Goal: Information Seeking & Learning: Learn about a topic

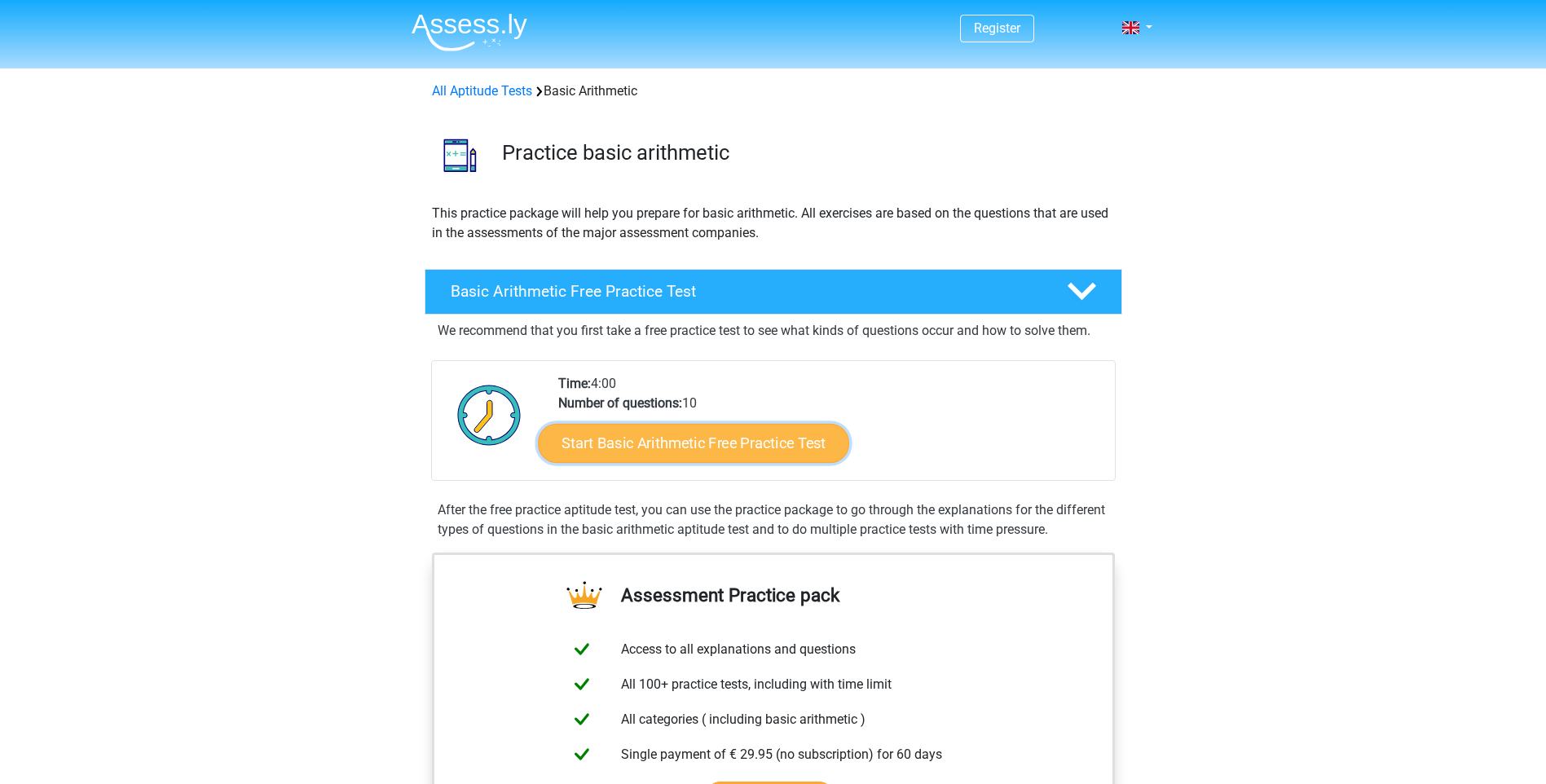
click at [681, 432] on link "Start Basic Arithmetic Free Practice Test" at bounding box center [693, 442] width 312 height 39
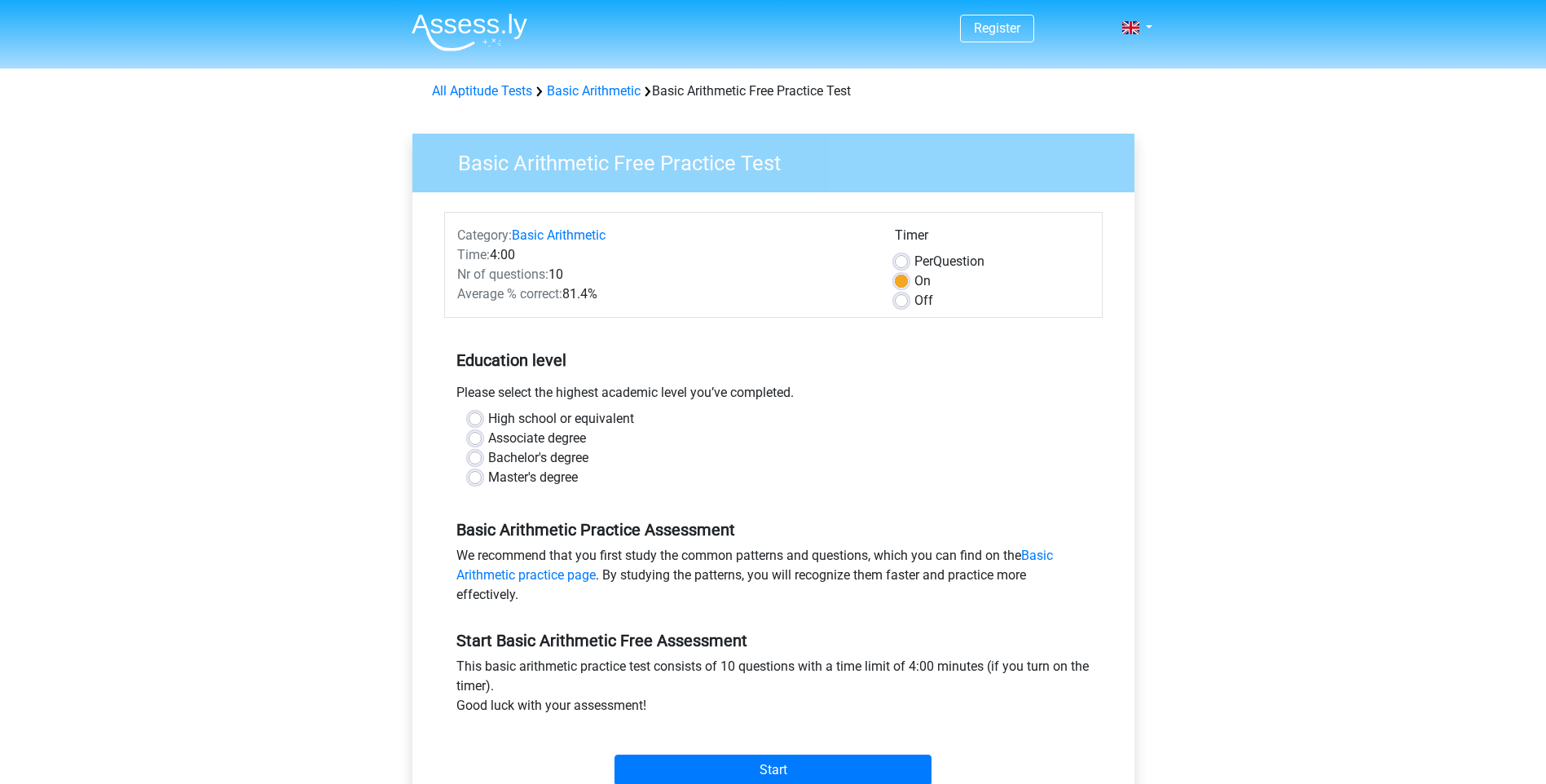
click at [488, 424] on label "High school or equivalent" at bounding box center [561, 419] width 146 height 20
click at [471, 424] on input "High school or equivalent" at bounding box center [475, 417] width 13 height 17
radio input "true"
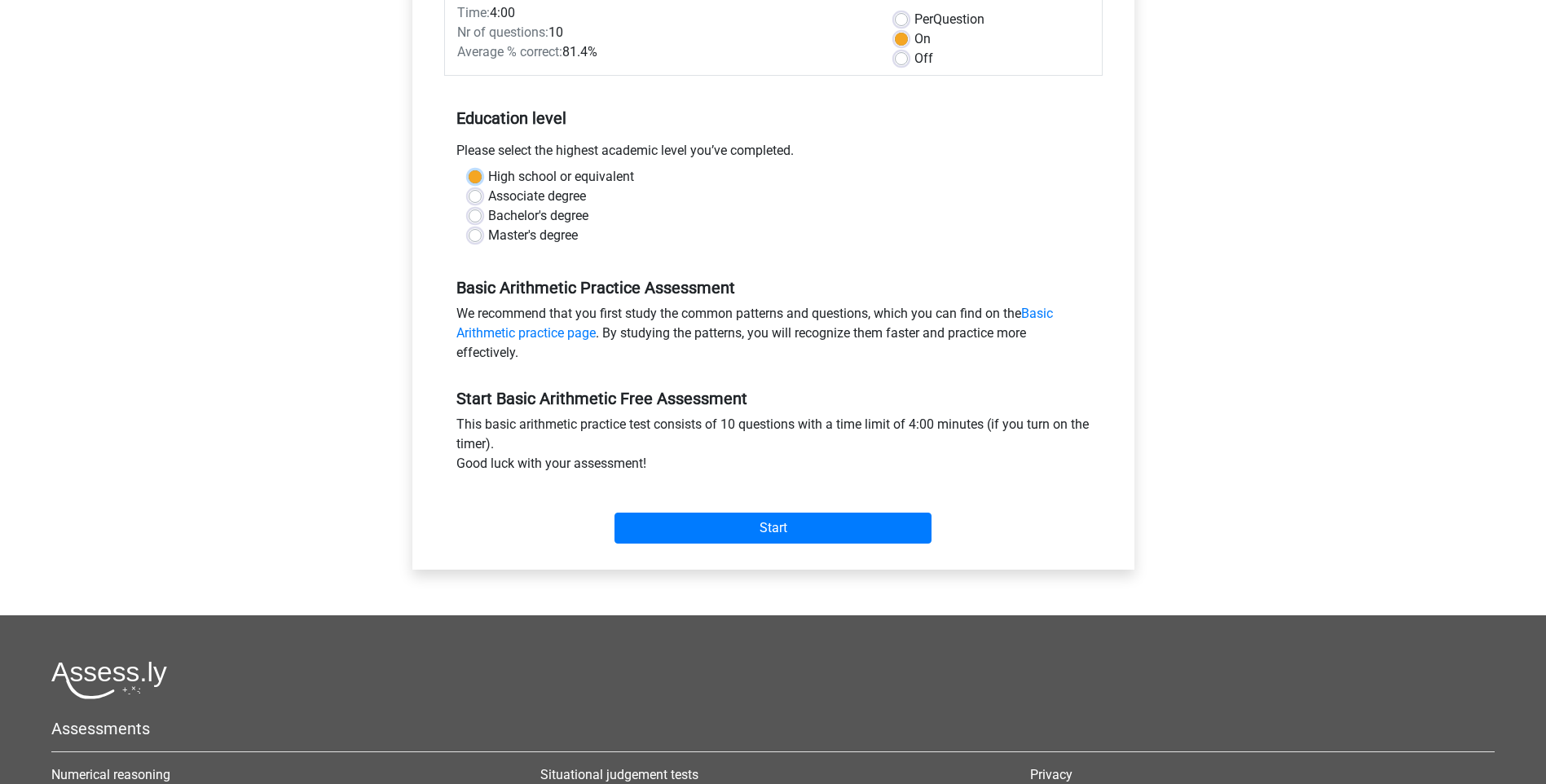
scroll to position [245, 0]
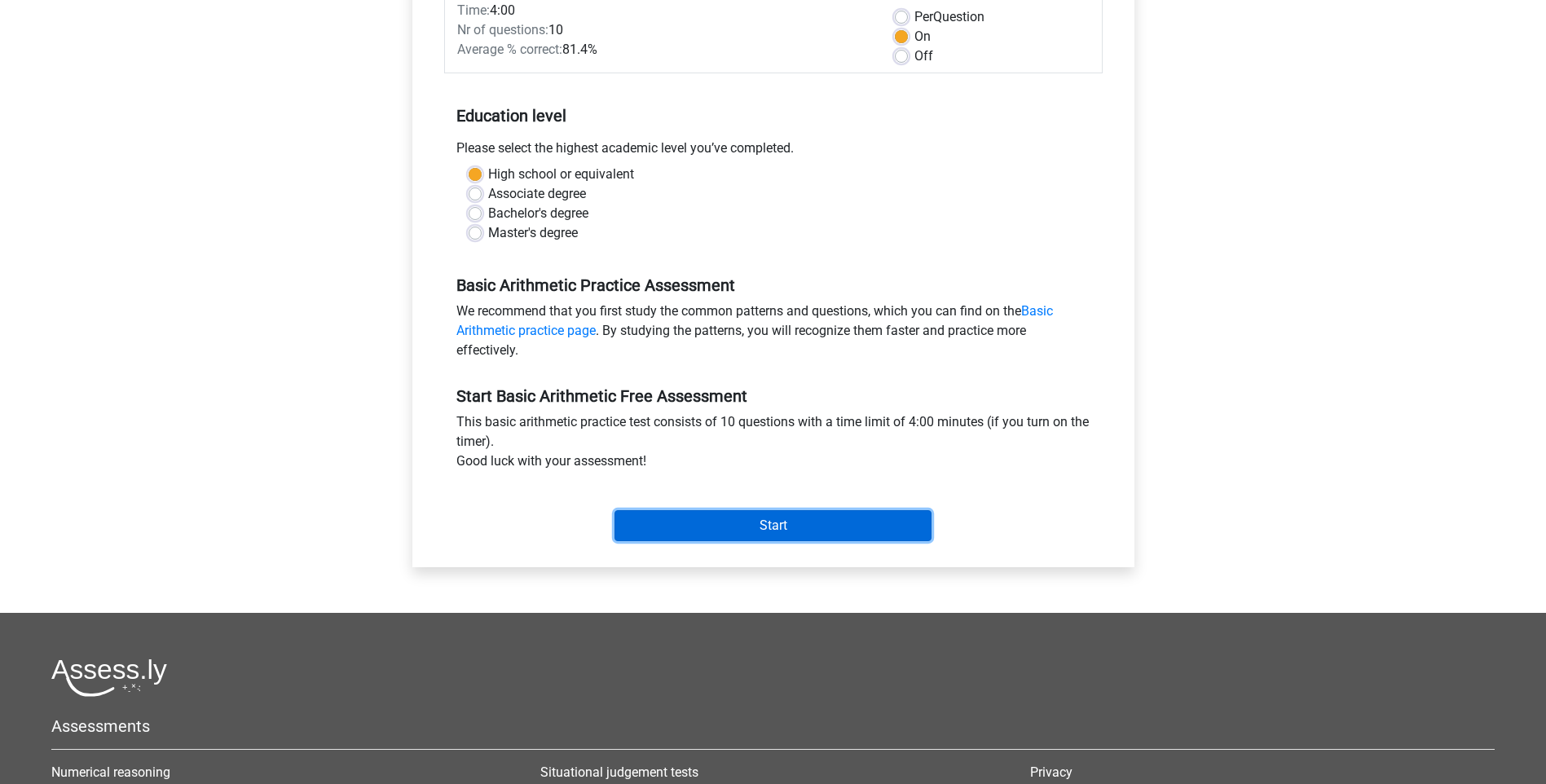
click at [746, 527] on input "Start" at bounding box center [773, 525] width 317 height 31
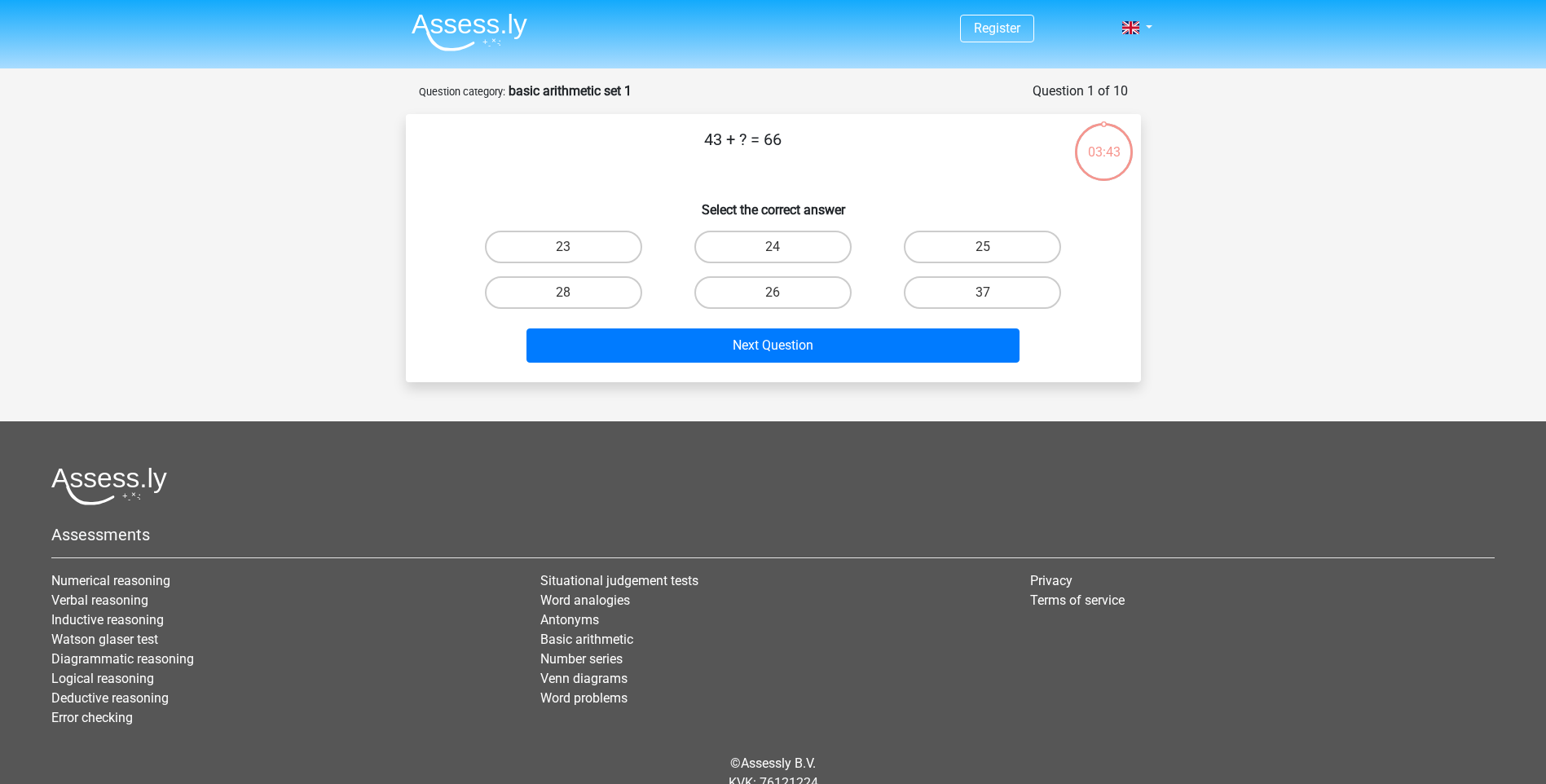
drag, startPoint x: 593, startPoint y: 246, endPoint x: 635, endPoint y: 268, distance: 47.4
click at [596, 246] on label "23" at bounding box center [564, 246] width 157 height 32
click at [573, 247] on input "23" at bounding box center [568, 252] width 11 height 11
radio input "true"
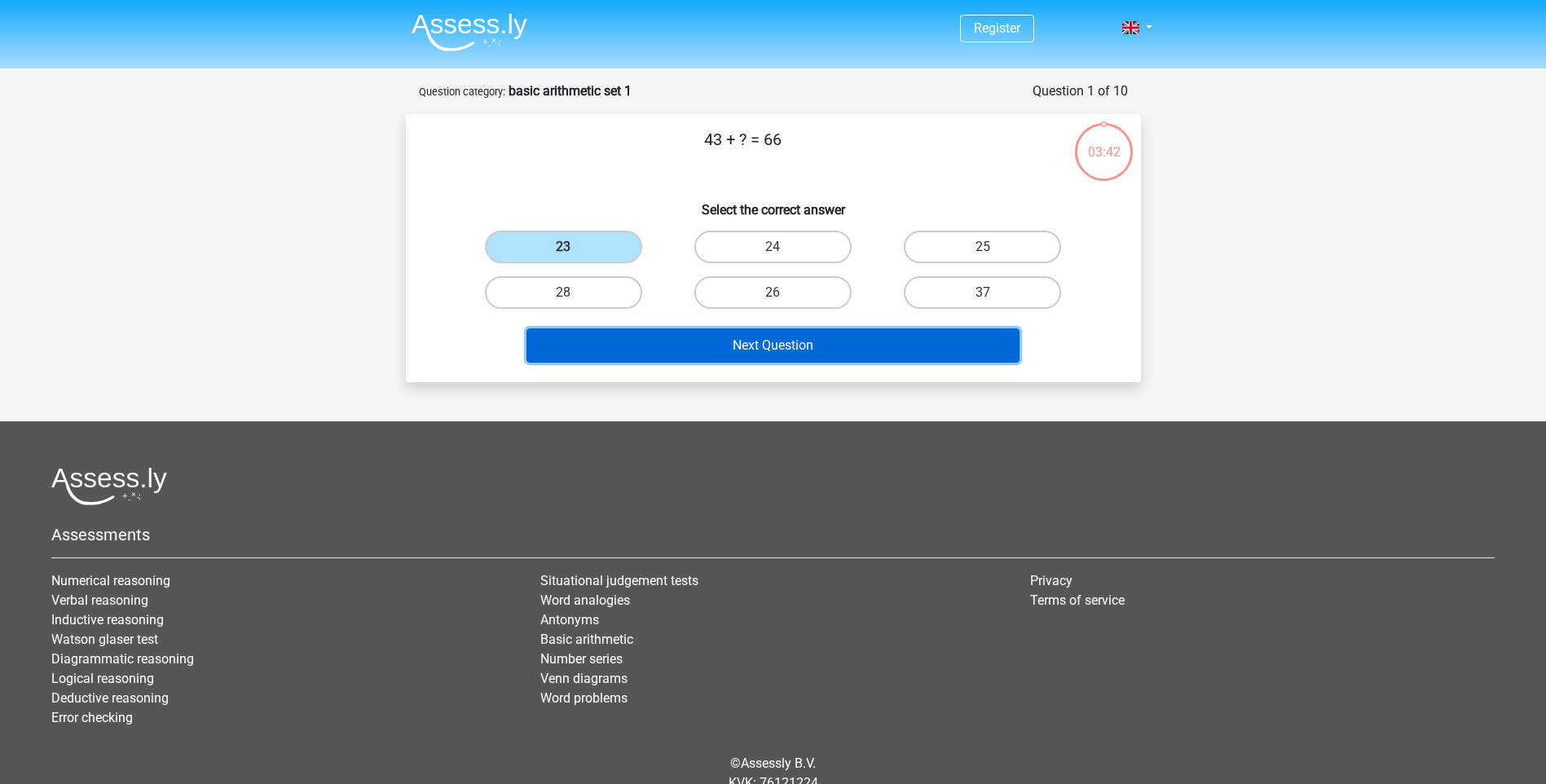
click at [702, 338] on button "Next Question" at bounding box center [773, 344] width 493 height 34
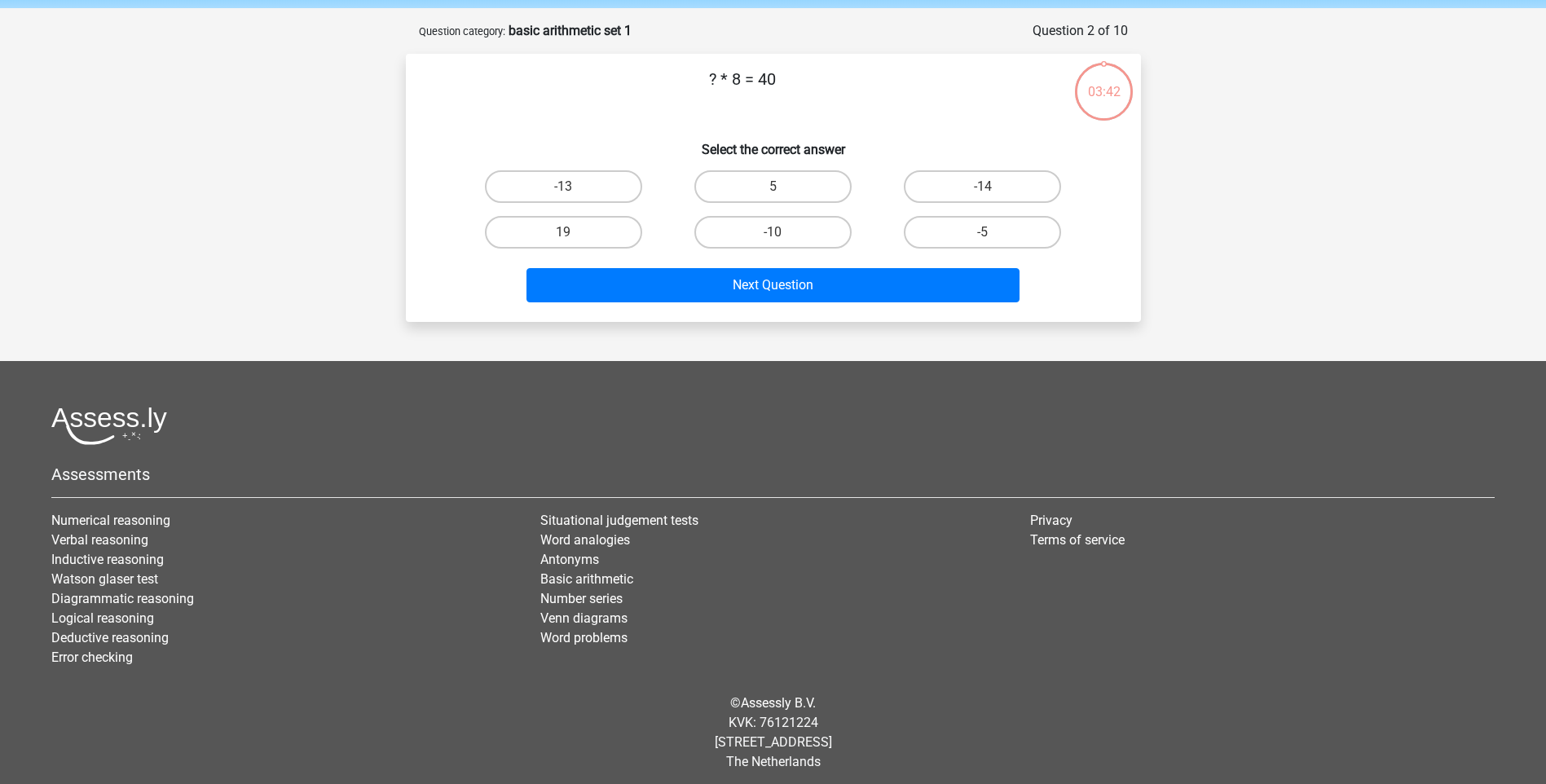
scroll to position [68, 0]
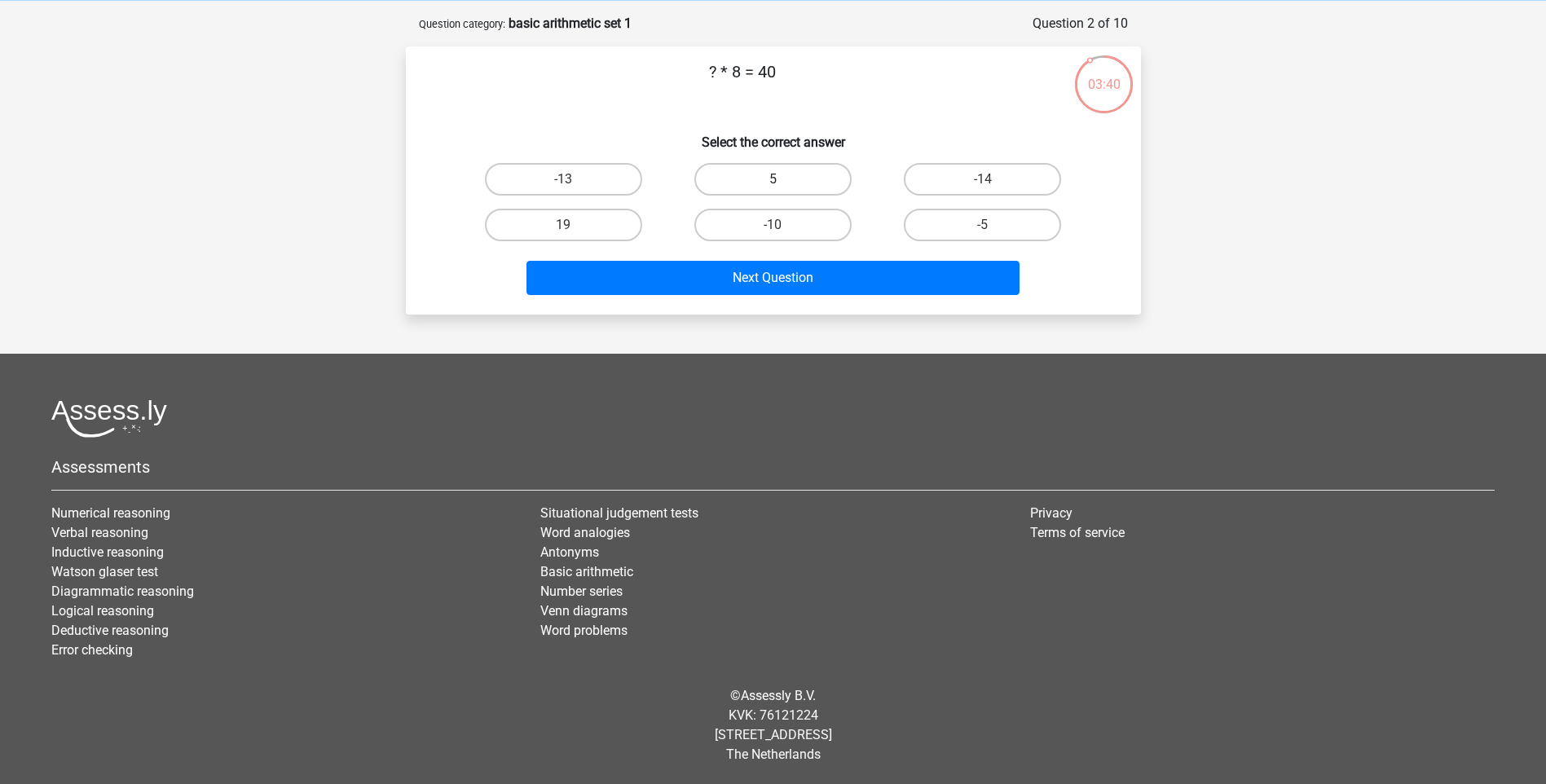
click at [741, 175] on label "5" at bounding box center [773, 178] width 157 height 32
click at [773, 179] on input "5" at bounding box center [778, 184] width 11 height 11
radio input "true"
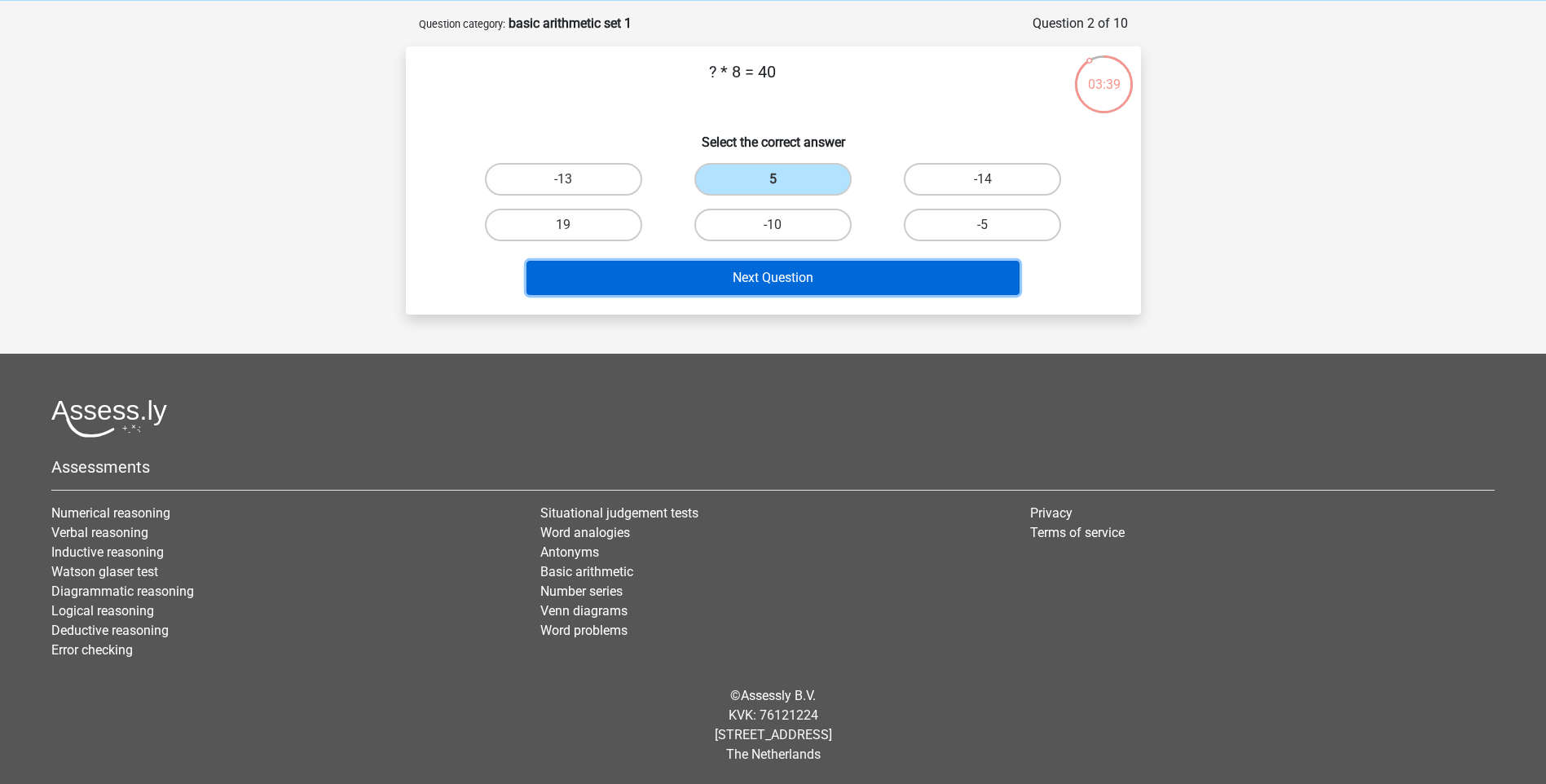
click at [783, 282] on button "Next Question" at bounding box center [773, 278] width 493 height 34
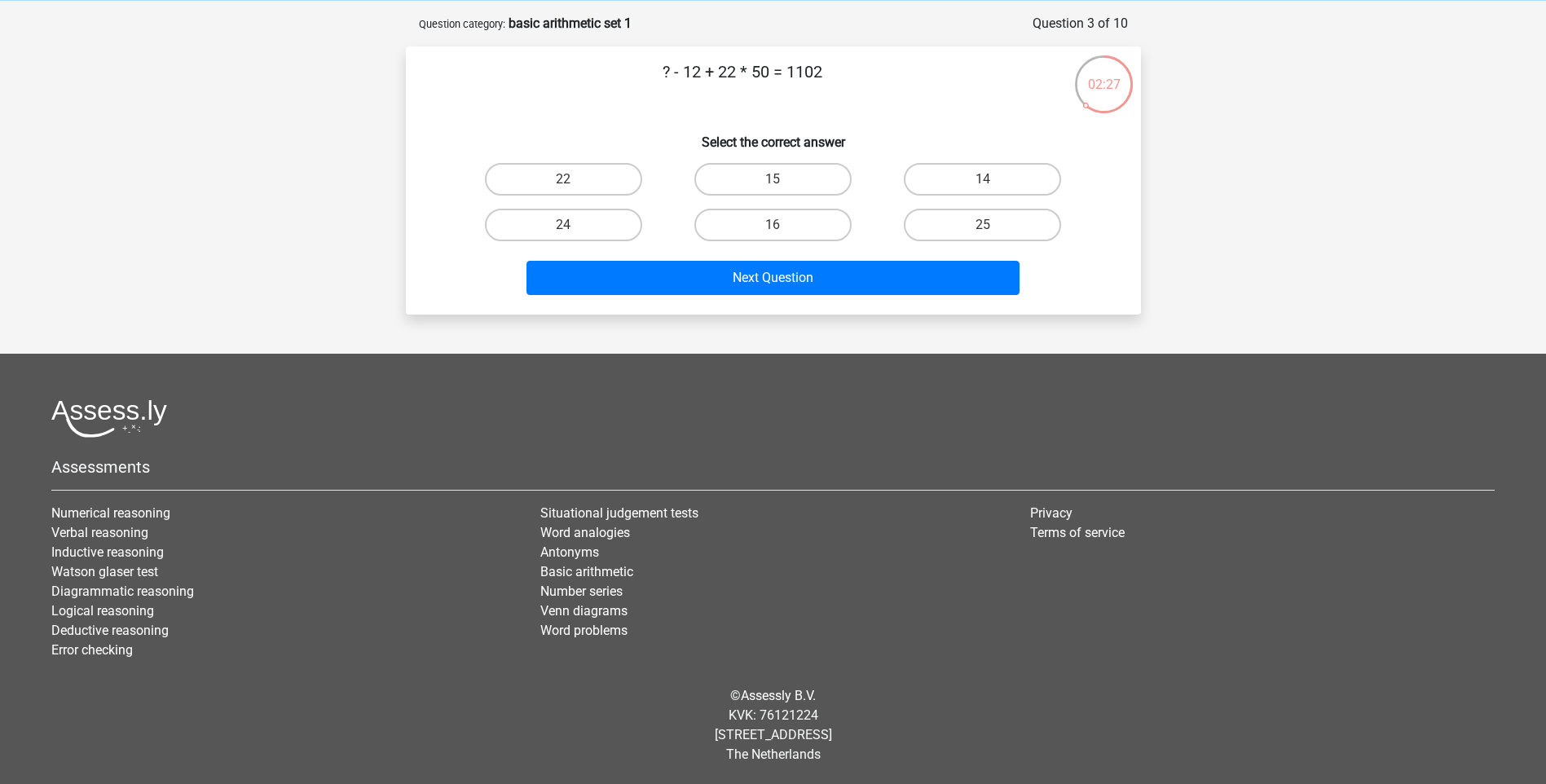
click at [981, 160] on div "14" at bounding box center [982, 178] width 209 height 45
click at [981, 164] on label "14" at bounding box center [982, 178] width 157 height 32
click at [982, 179] on input "14" at bounding box center [987, 184] width 11 height 11
radio input "true"
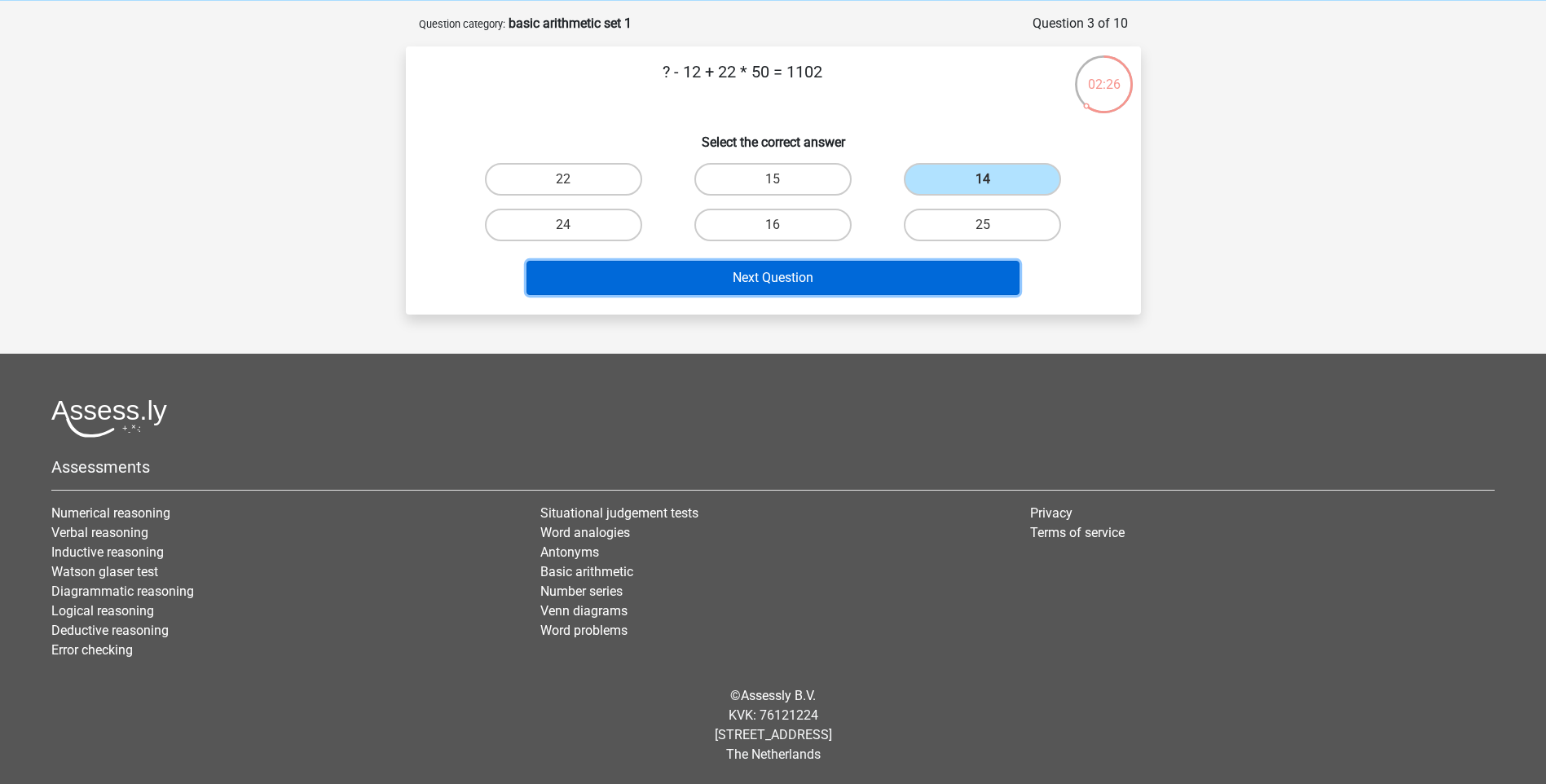
click at [897, 281] on button "Next Question" at bounding box center [773, 278] width 493 height 34
click at [813, 263] on button "Next Question" at bounding box center [773, 278] width 493 height 34
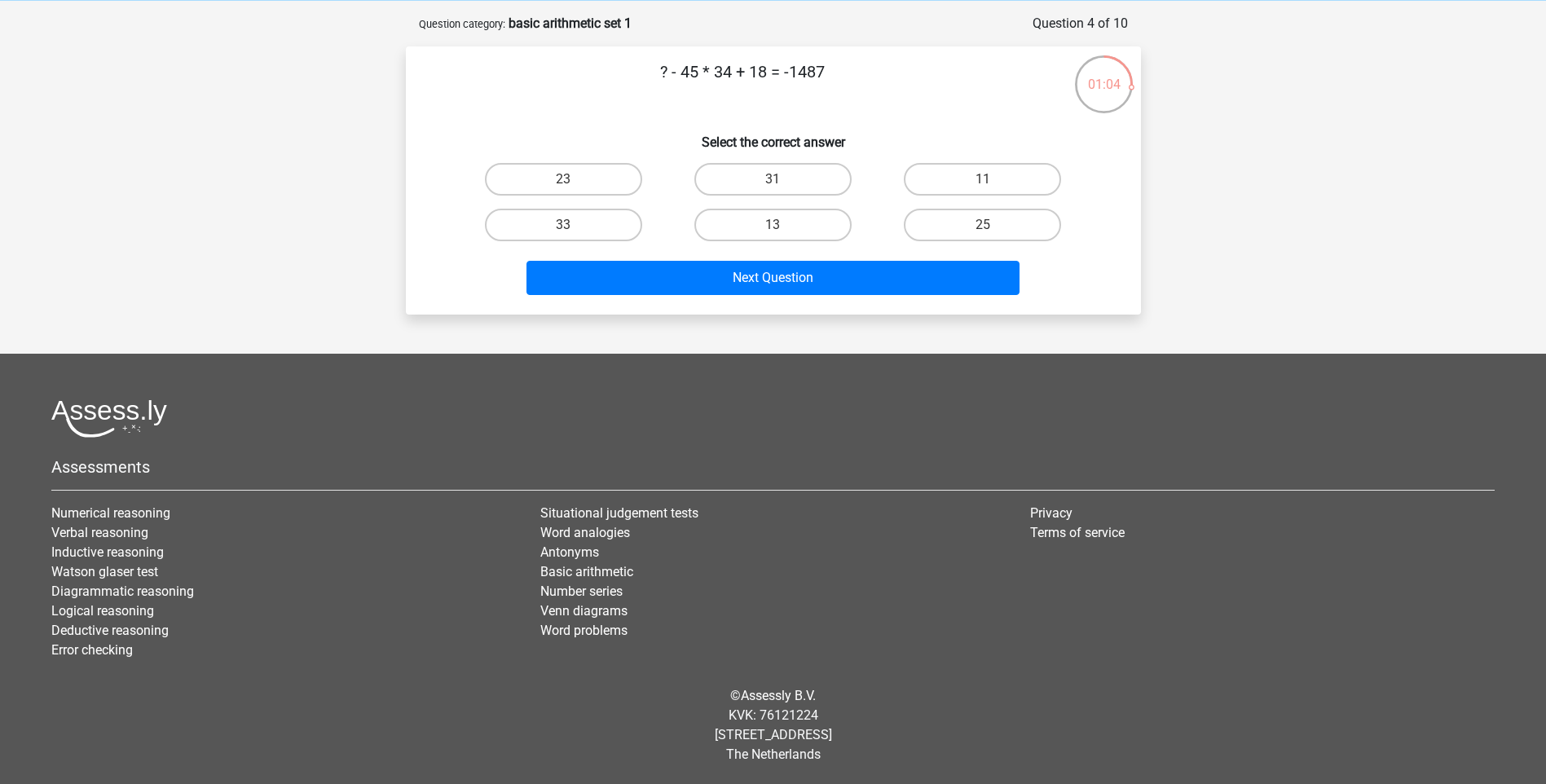
click at [930, 108] on p "? - 45 * 34 + 18 = -1487" at bounding box center [743, 83] width 622 height 49
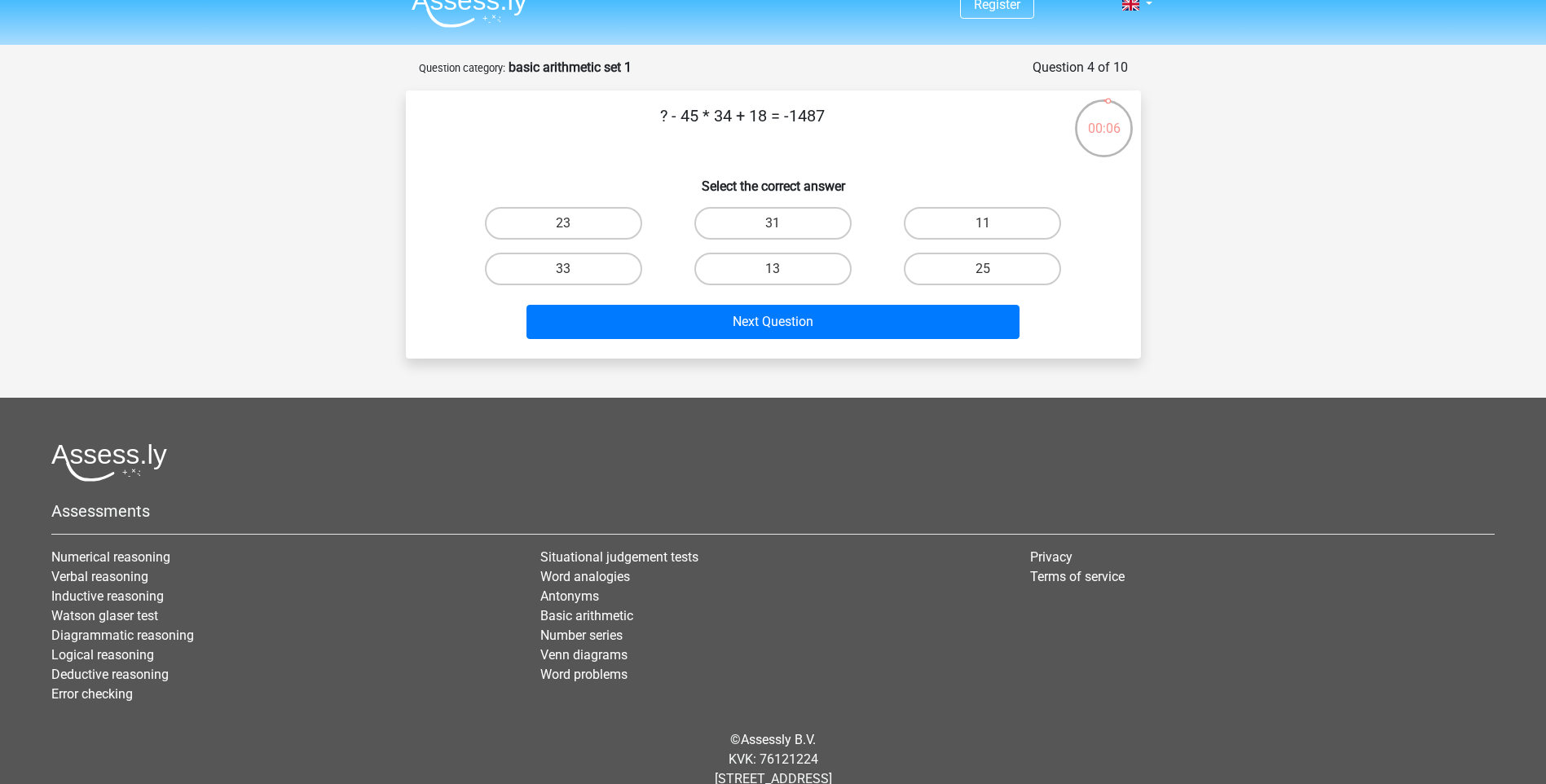
scroll to position [0, 0]
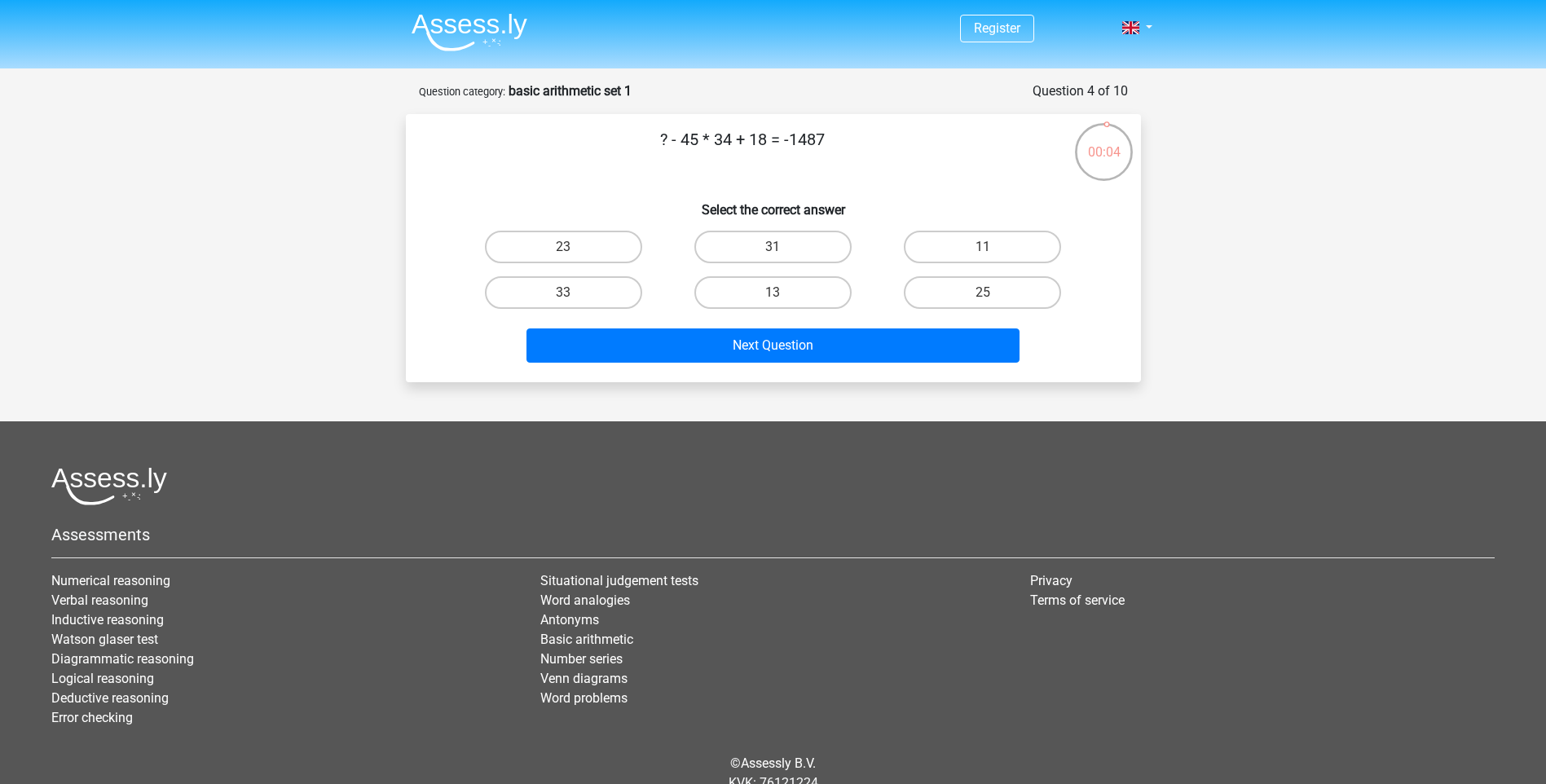
click at [483, 18] on img at bounding box center [469, 32] width 116 height 38
